Goal: Task Accomplishment & Management: Manage account settings

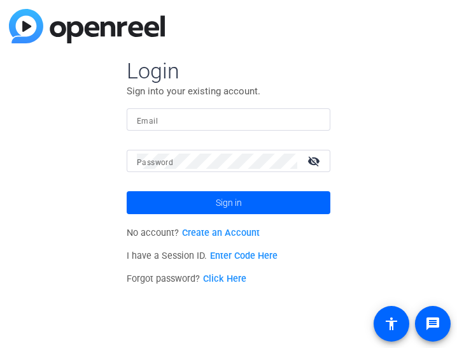
click at [301, 114] on input "Email" at bounding box center [228, 119] width 183 height 15
type input "[PERSON_NAME][EMAIL_ADDRESS][PERSON_NAME][DOMAIN_NAME]"
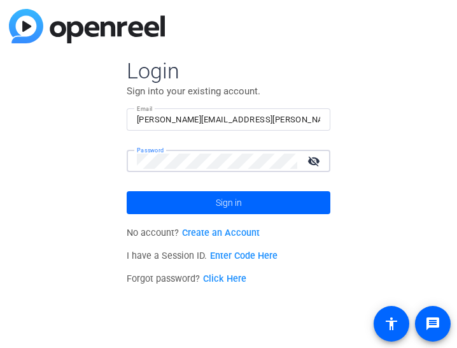
click at [313, 162] on mat-icon "visibility_off" at bounding box center [315, 161] width 31 height 18
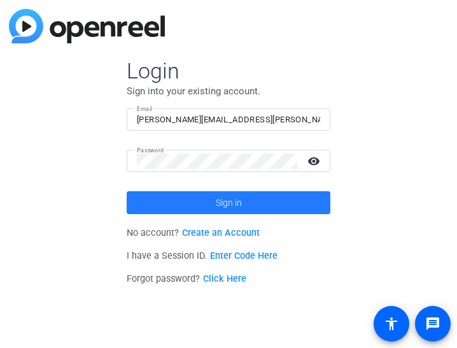
click at [307, 202] on span at bounding box center [229, 202] width 204 height 31
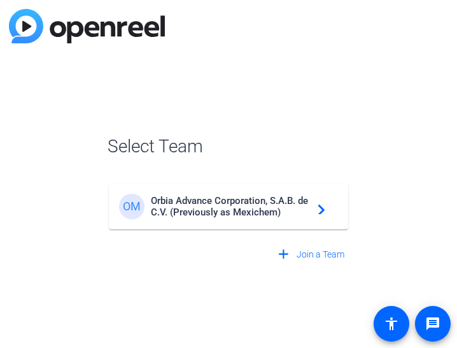
click at [307, 202] on span "Orbia Advance Corporation, S.A.B. de C.V. (Previously as Mexichem)" at bounding box center [230, 206] width 159 height 23
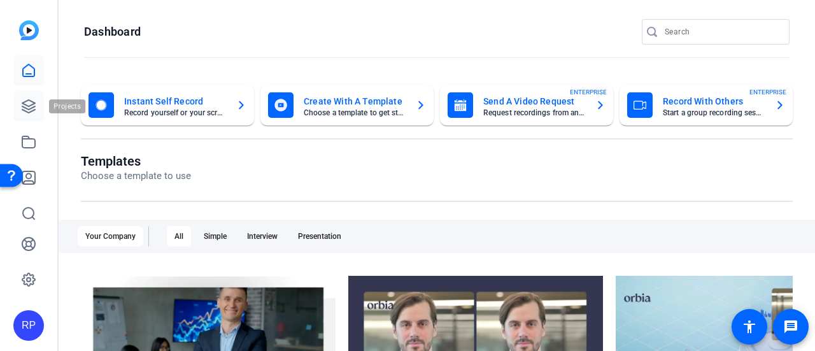
click at [38, 102] on link at bounding box center [28, 106] width 31 height 31
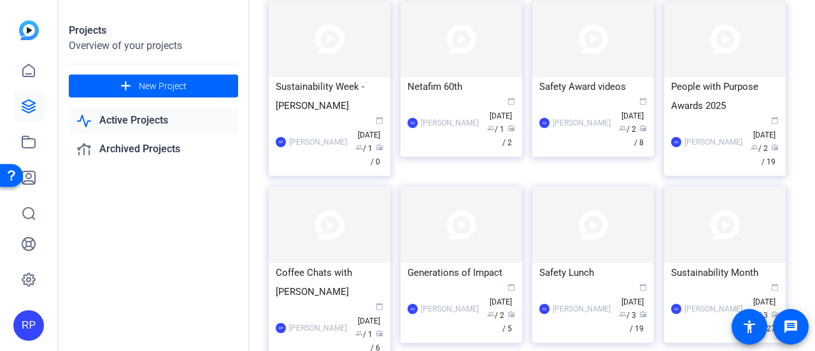
scroll to position [97, 0]
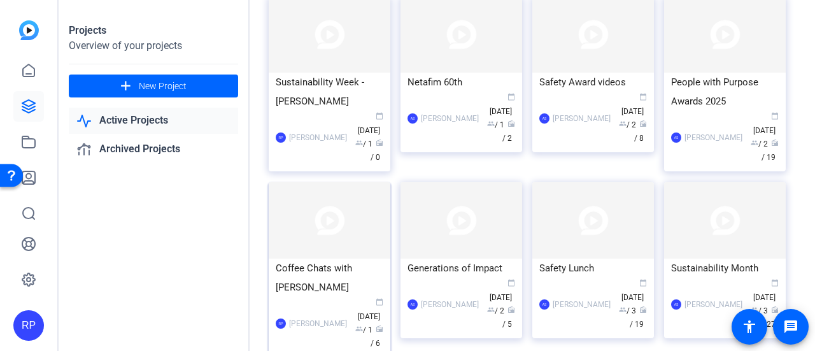
click at [315, 216] on img at bounding box center [330, 220] width 122 height 76
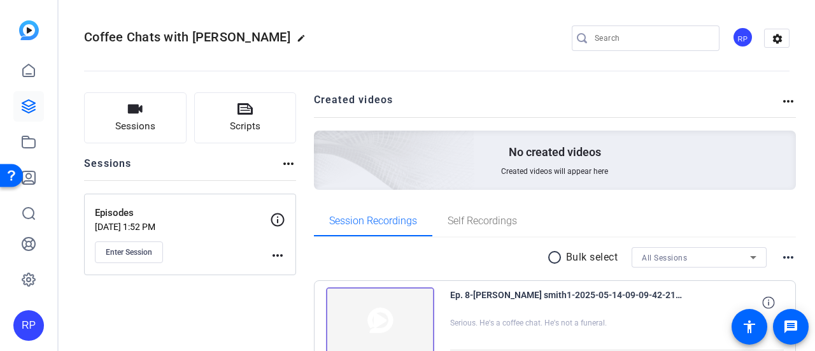
click at [273, 255] on mat-icon "more_horiz" at bounding box center [277, 255] width 15 height 15
click at [296, 271] on span "Edit Session" at bounding box center [309, 272] width 58 height 15
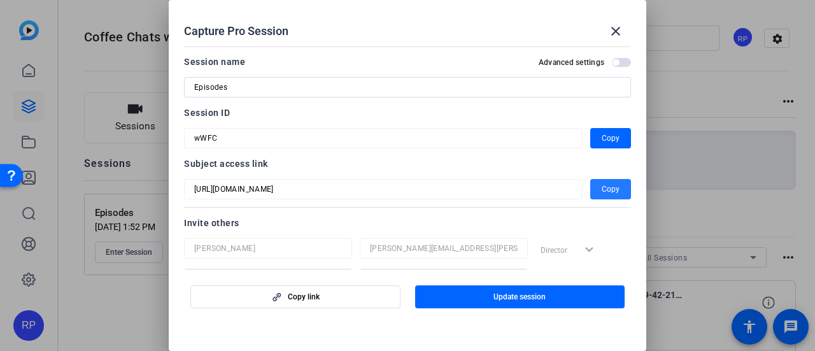
click at [591, 188] on span "button" at bounding box center [610, 189] width 41 height 31
click at [591, 137] on span "button" at bounding box center [610, 138] width 41 height 31
click at [200, 12] on h2 "Capture Pro Session close" at bounding box center [407, 20] width 477 height 41
drag, startPoint x: 619, startPoint y: 35, endPoint x: 619, endPoint y: 85, distance: 50.3
click at [619, 35] on mat-icon "close" at bounding box center [615, 31] width 15 height 15
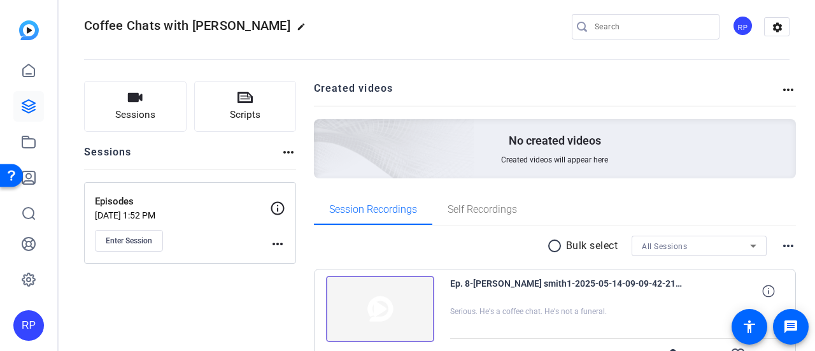
scroll to position [0, 0]
